Goal: Obtain resource: Download file/media

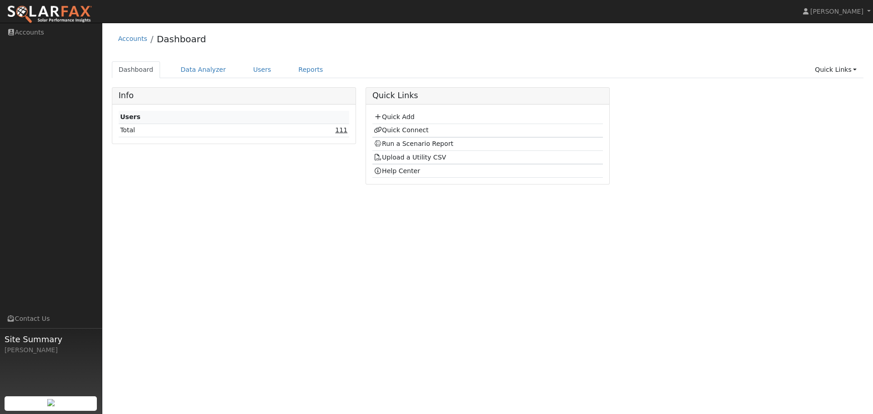
click at [342, 129] on link "111" at bounding box center [341, 129] width 12 height 7
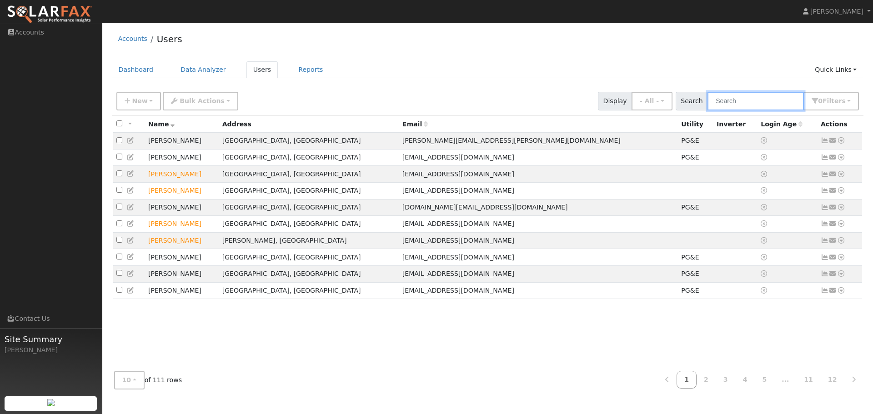
click at [757, 105] on input "text" at bounding box center [756, 101] width 96 height 19
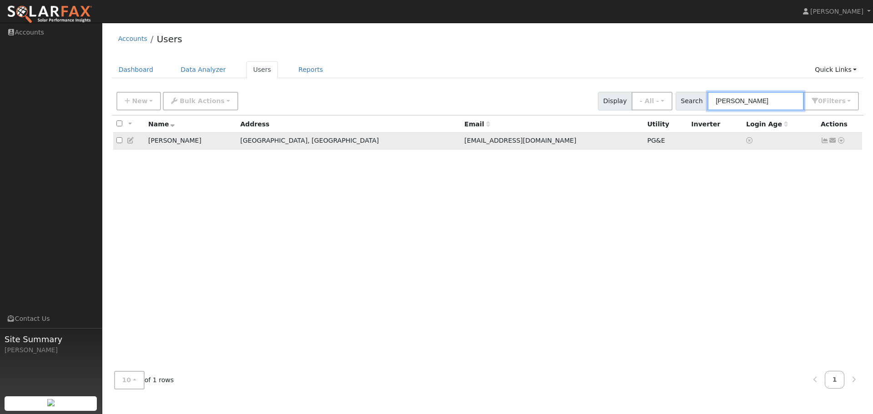
type input "glen"
click at [842, 143] on icon at bounding box center [841, 140] width 8 height 6
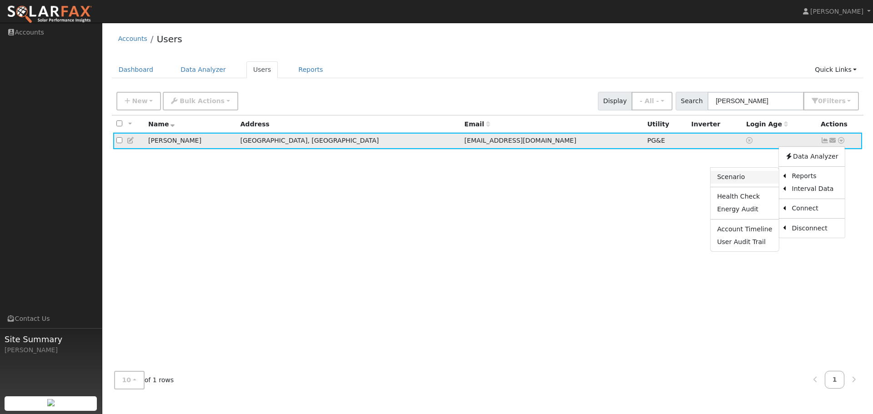
click at [750, 174] on link "Scenario" at bounding box center [745, 177] width 68 height 13
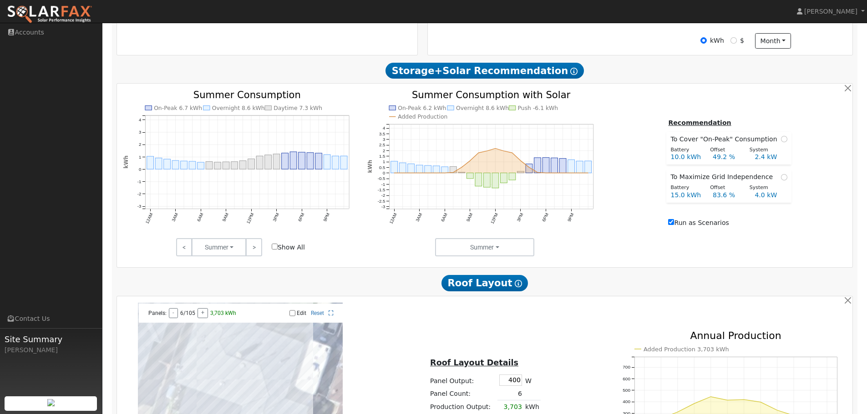
scroll to position [318, 0]
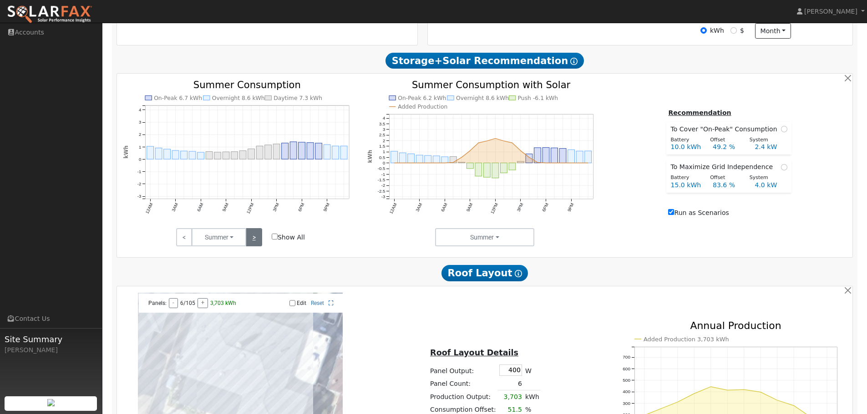
click at [251, 242] on link ">" at bounding box center [254, 237] width 16 height 18
click at [254, 242] on link ">" at bounding box center [254, 237] width 16 height 18
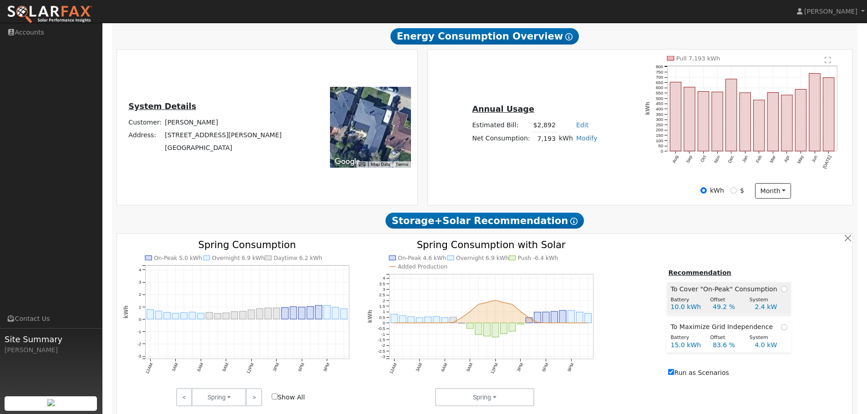
scroll to position [45, 0]
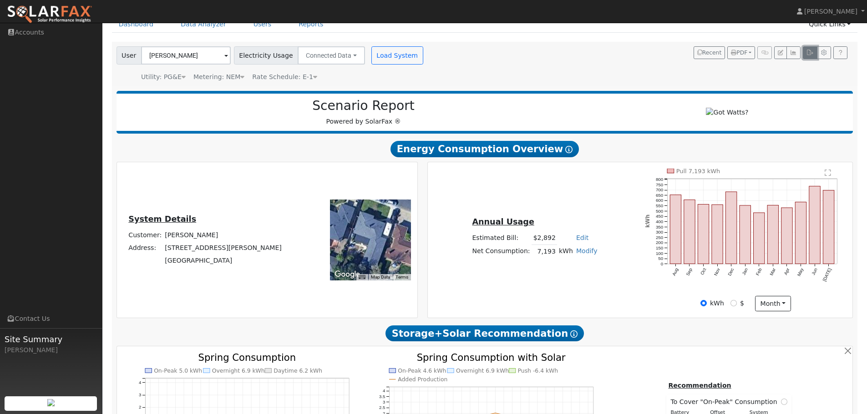
click at [809, 53] on icon "button" at bounding box center [809, 52] width 7 height 5
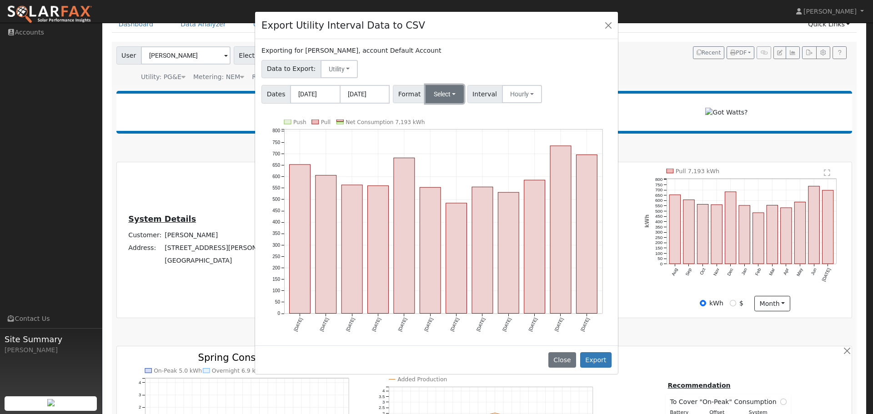
click at [435, 98] on button "Select" at bounding box center [445, 94] width 39 height 18
click at [454, 201] on link "OpenSolar" at bounding box center [456, 198] width 65 height 13
click at [603, 360] on button "Export" at bounding box center [595, 360] width 31 height 15
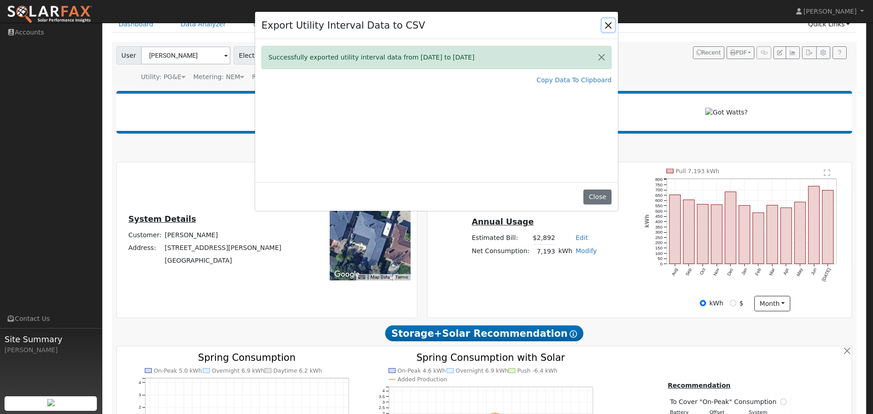
click at [609, 28] on button "Close" at bounding box center [608, 25] width 13 height 13
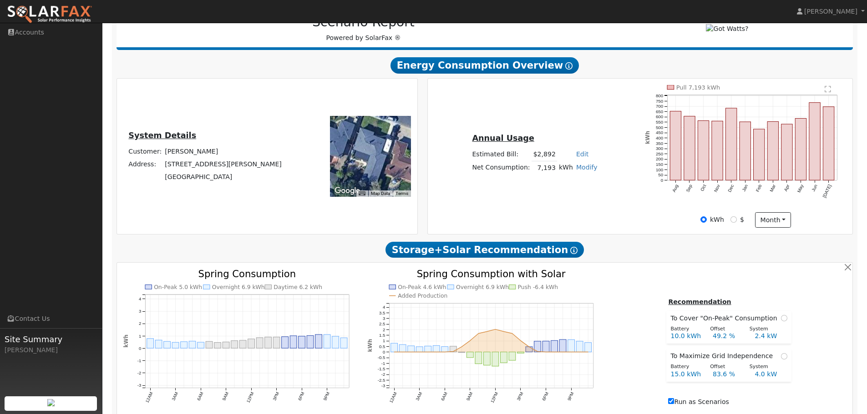
scroll to position [318, 0]
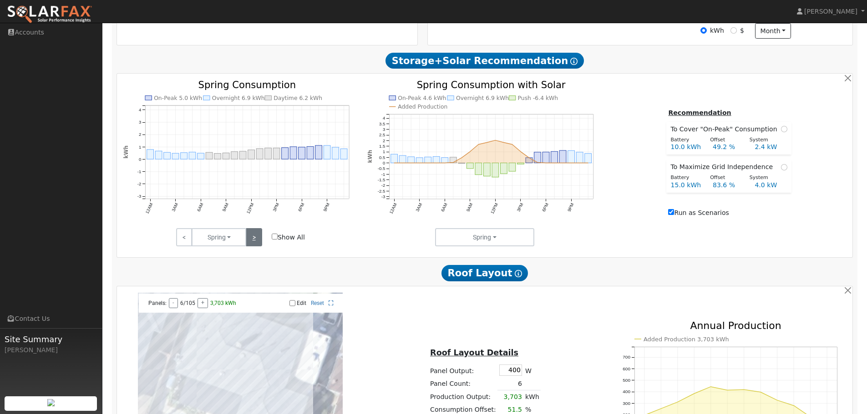
click at [253, 243] on link ">" at bounding box center [254, 237] width 16 height 18
